Goal: Task Accomplishment & Management: Manage account settings

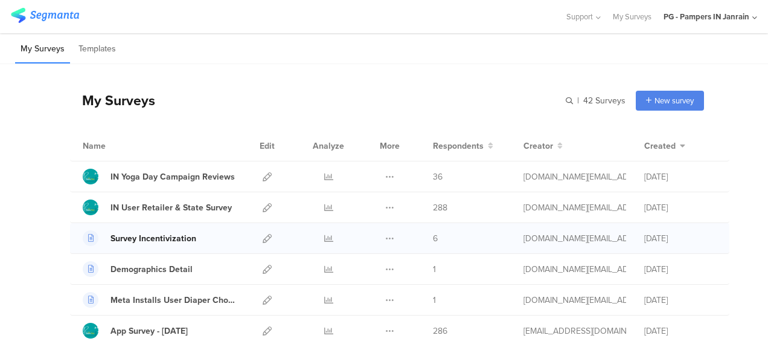
click at [167, 237] on div "Survey Incentivization" at bounding box center [154, 238] width 86 height 13
click at [263, 236] on icon at bounding box center [267, 238] width 9 height 9
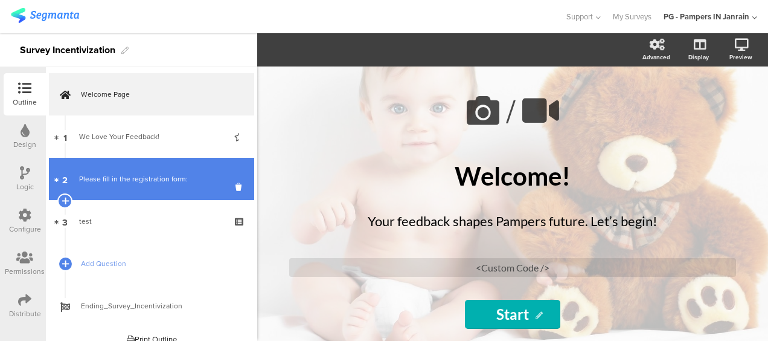
click at [104, 175] on div "Please fill in the registration form:" at bounding box center [151, 179] width 144 height 12
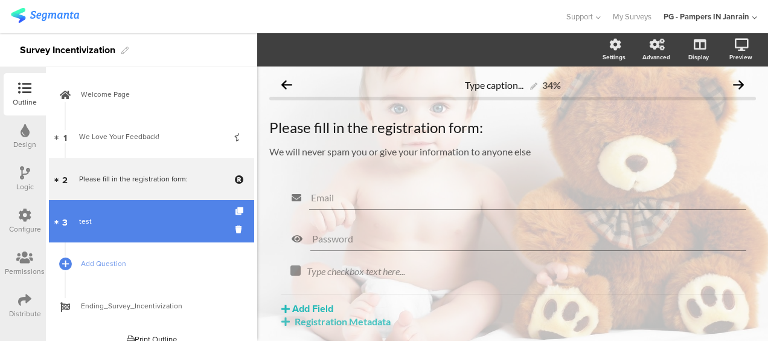
scroll to position [13, 0]
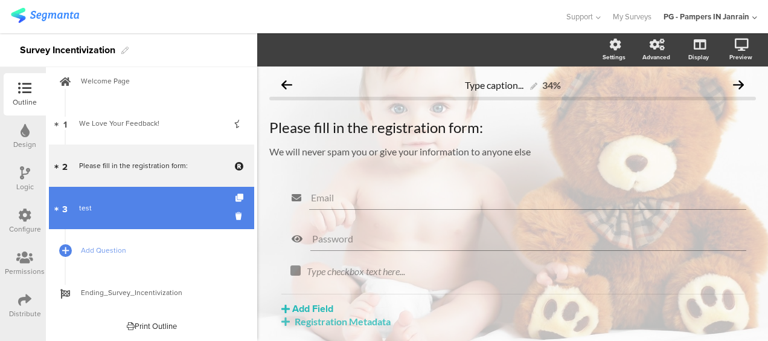
click at [130, 200] on link "3 test" at bounding box center [151, 208] width 205 height 42
